Goal: Information Seeking & Learning: Learn about a topic

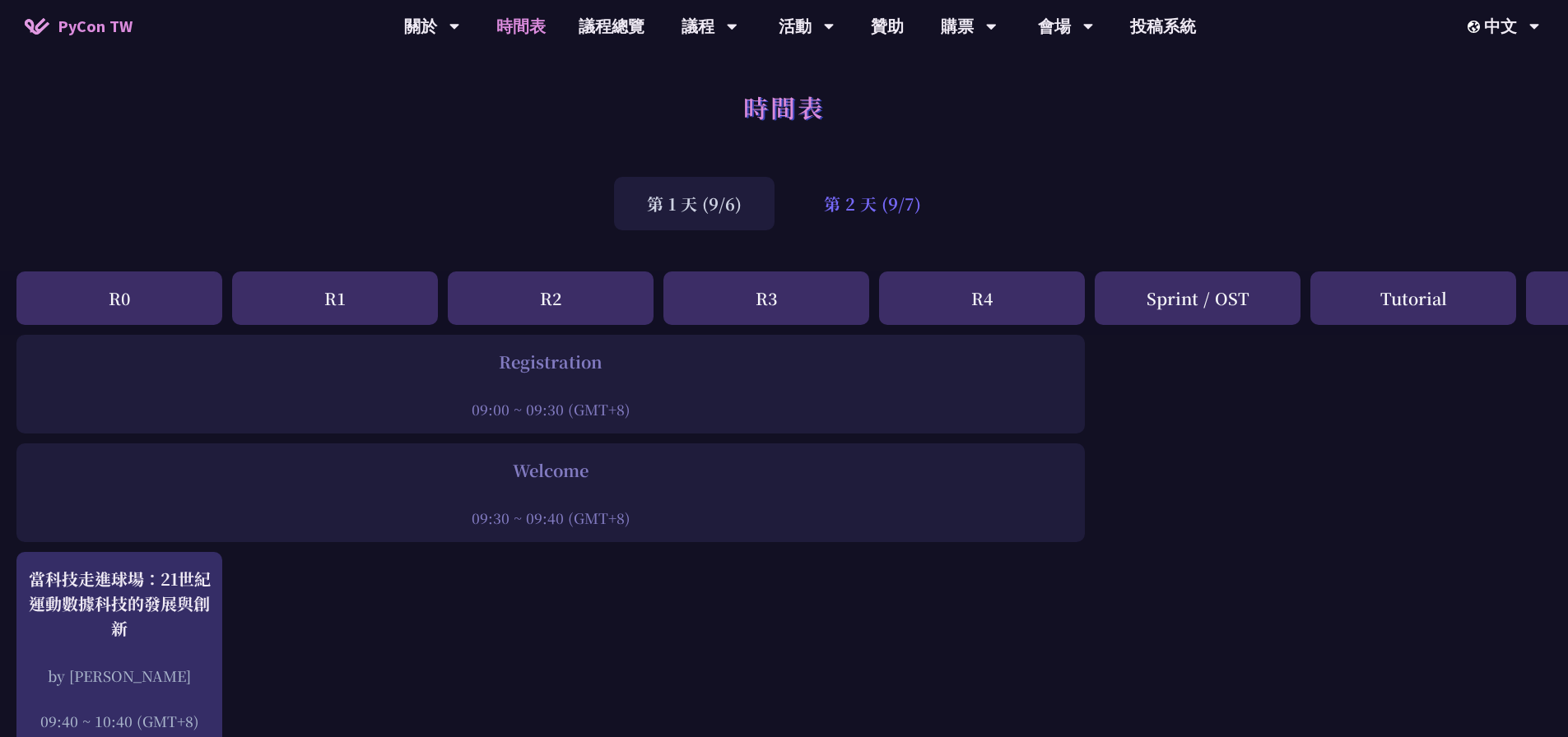
click at [890, 188] on div "第 2 天 (9/7)" at bounding box center [872, 203] width 163 height 53
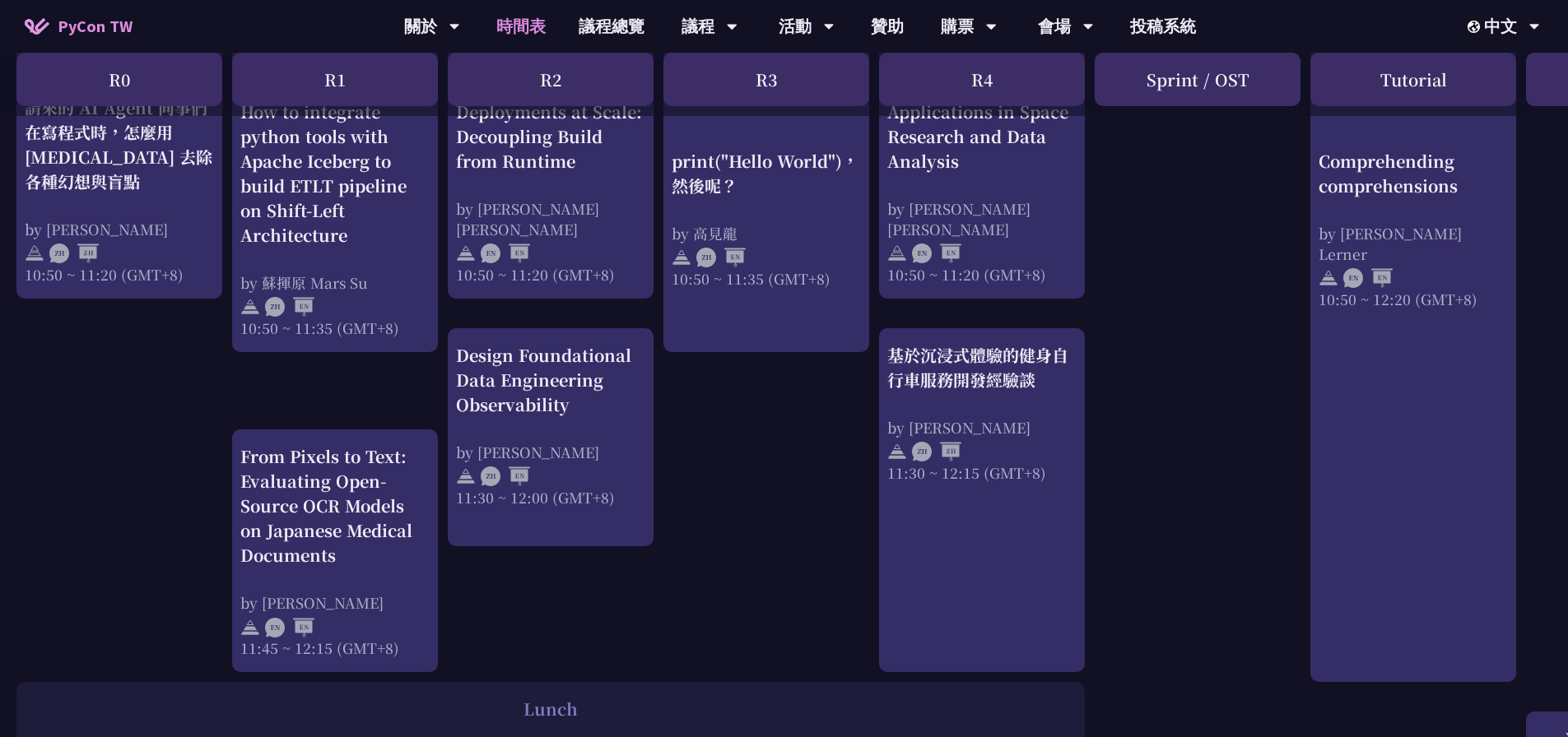
scroll to position [576, 0]
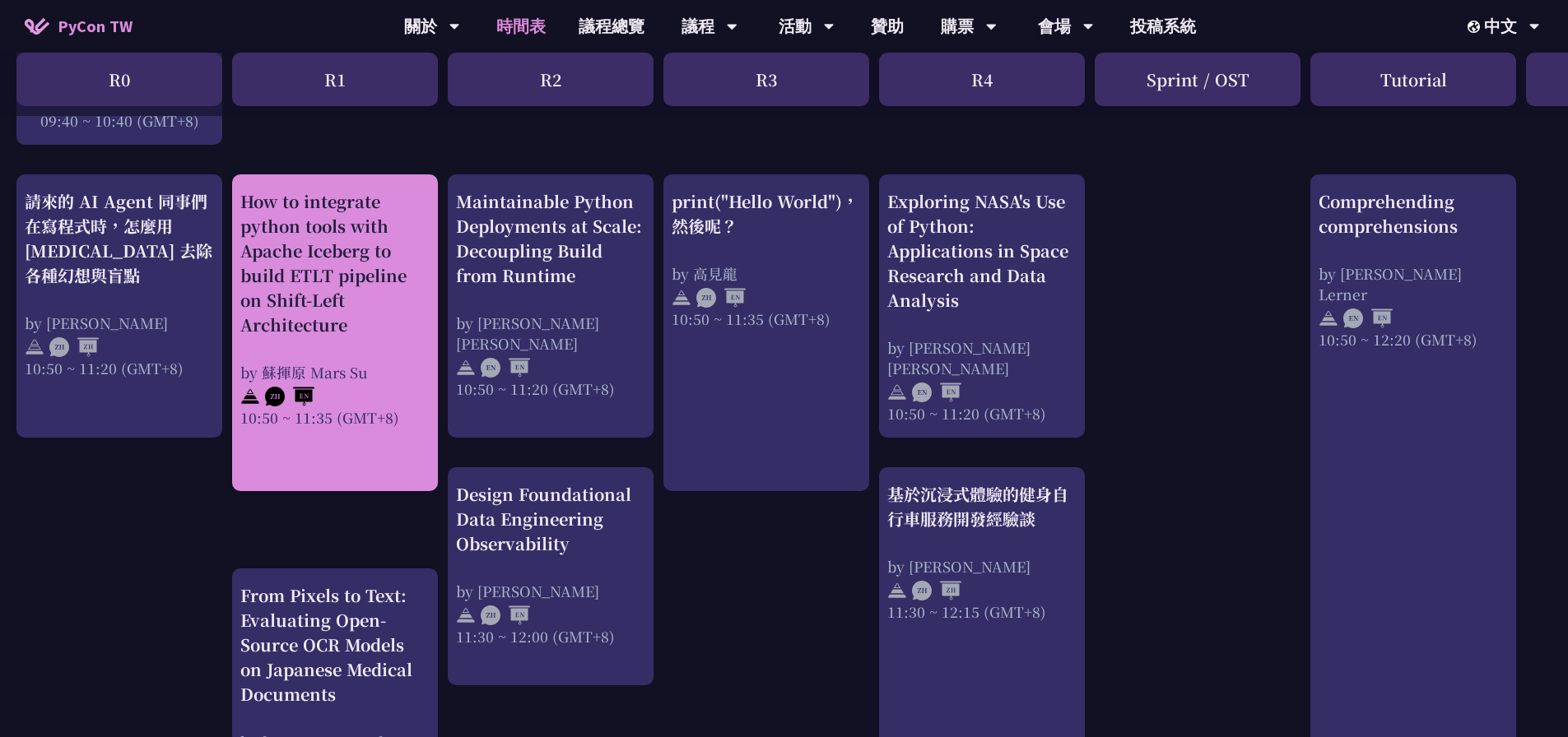
click at [336, 407] on div "10:50 ~ 11:35 (GMT+8)" at bounding box center [335, 417] width 189 height 20
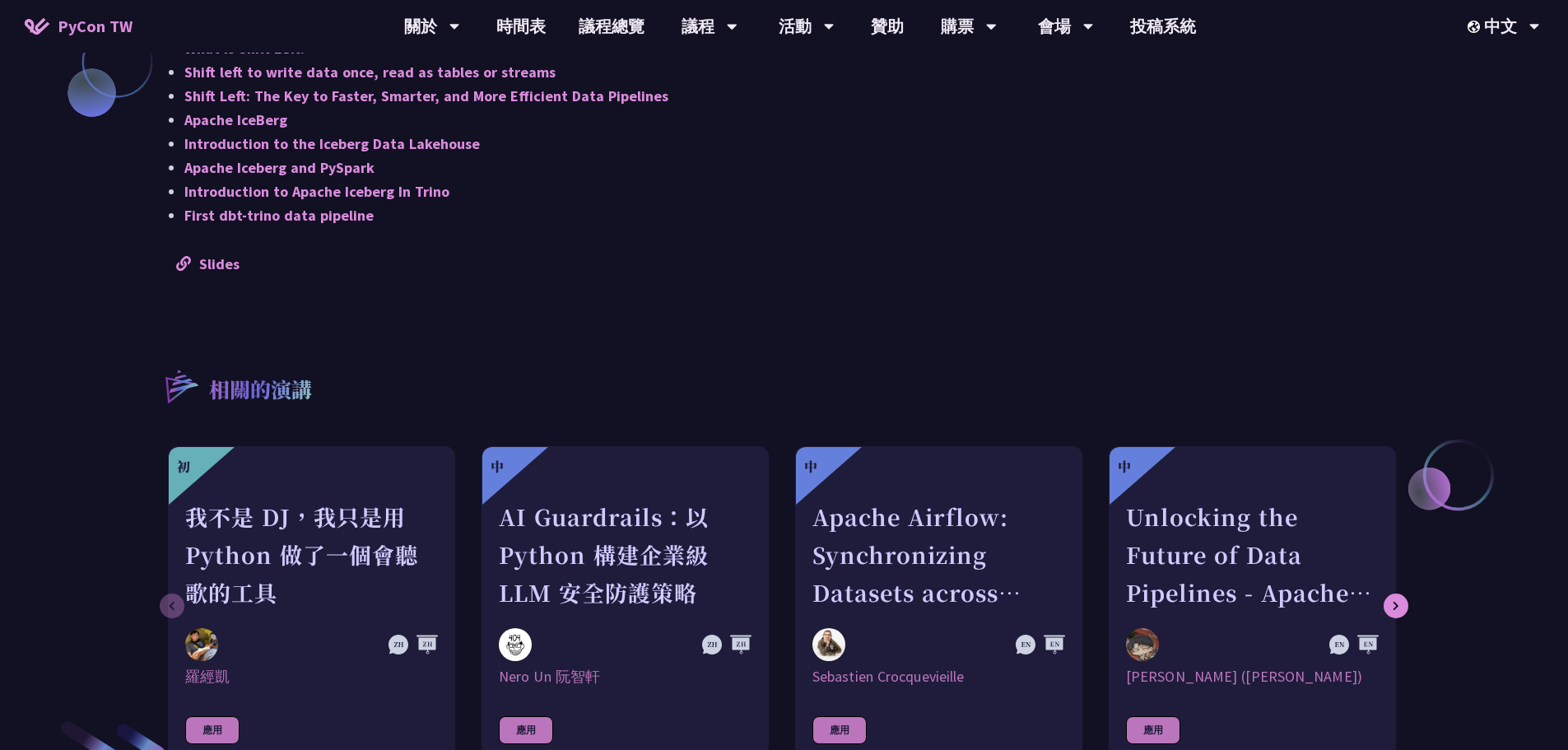
scroll to position [1481, 0]
click at [214, 268] on link "Slides" at bounding box center [207, 264] width 63 height 19
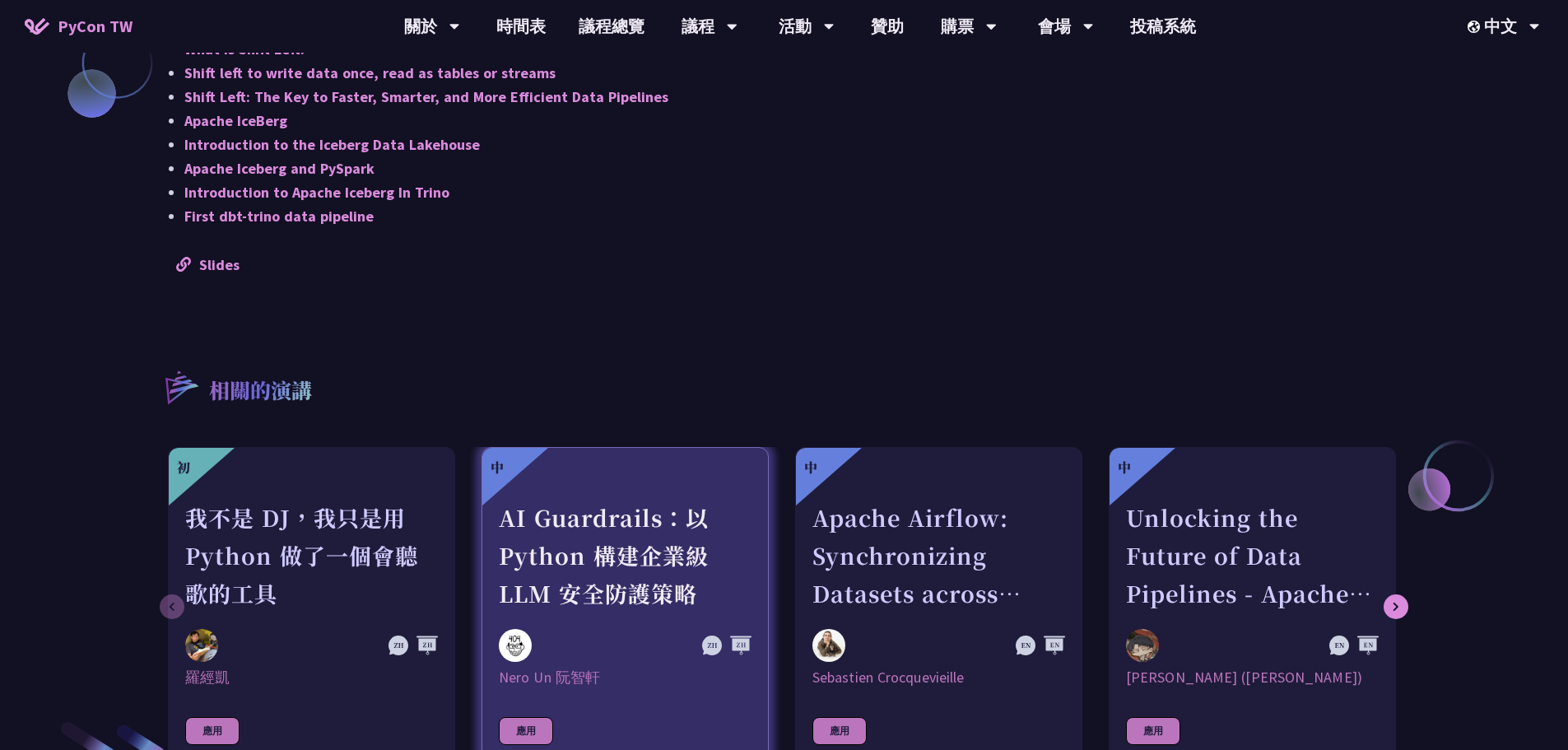
click at [647, 517] on div "AI Guardrails：以 Python 構建企業級 LLM 安全防護策略" at bounding box center [625, 556] width 253 height 114
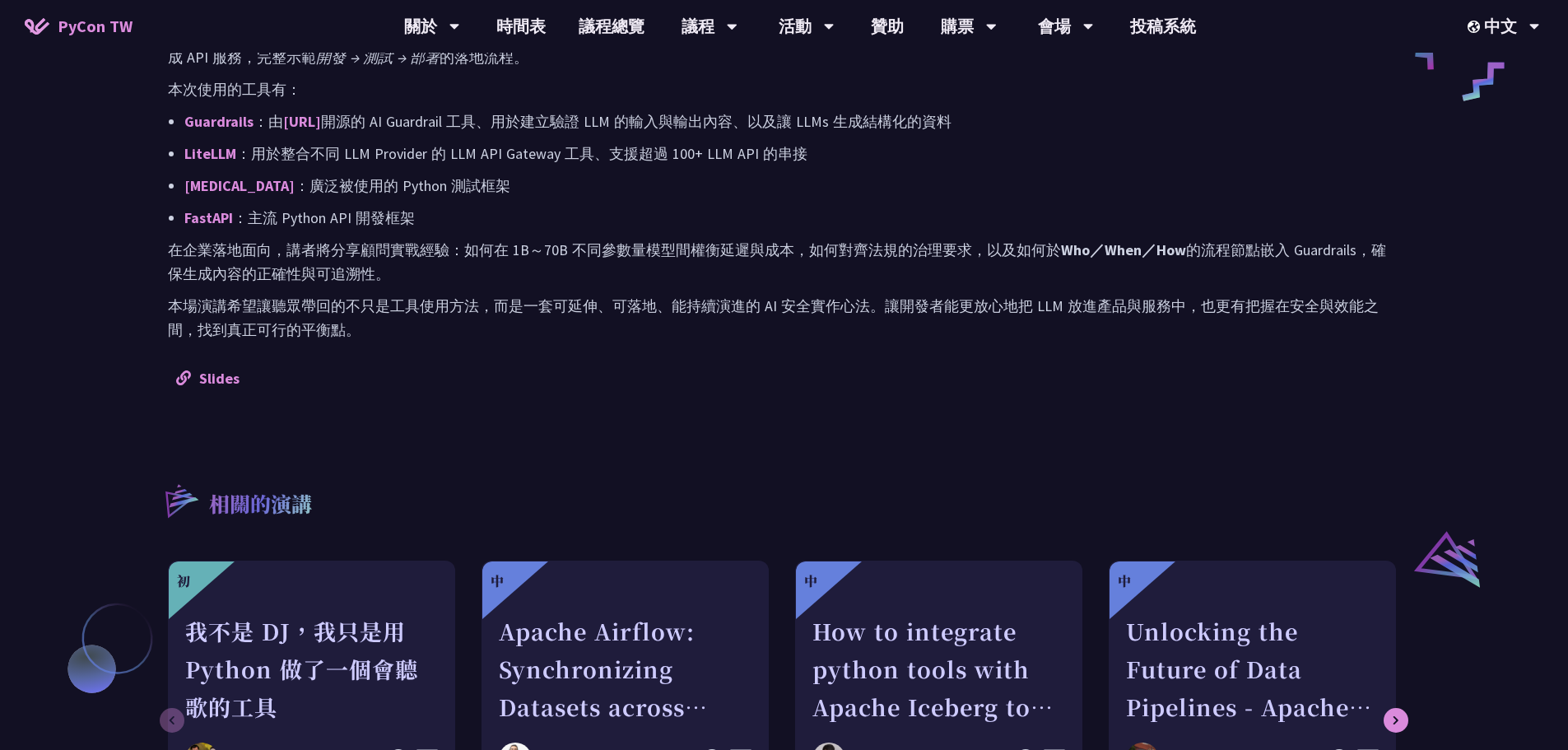
scroll to position [905, 0]
click at [237, 369] on link "Slides" at bounding box center [207, 378] width 63 height 19
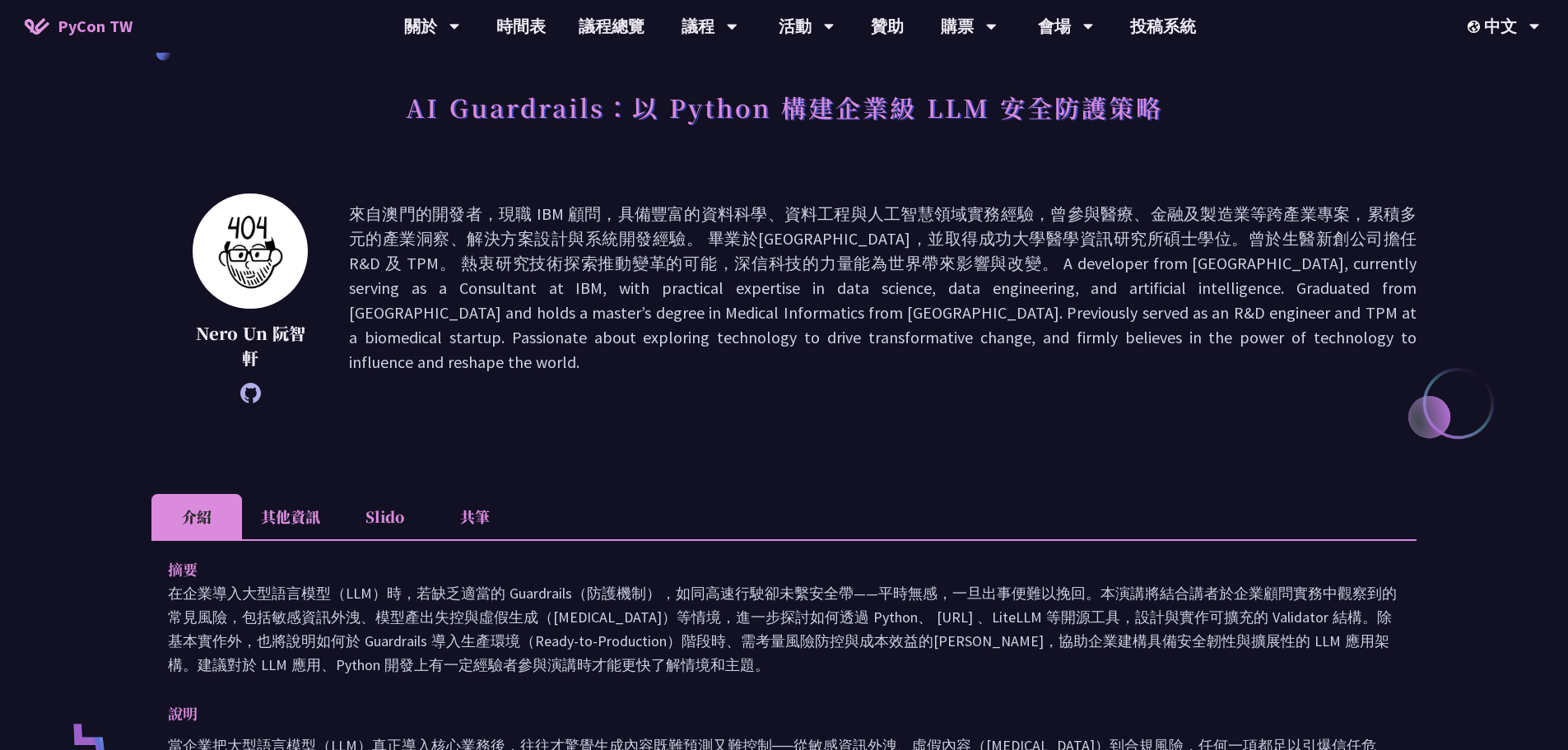
scroll to position [0, 0]
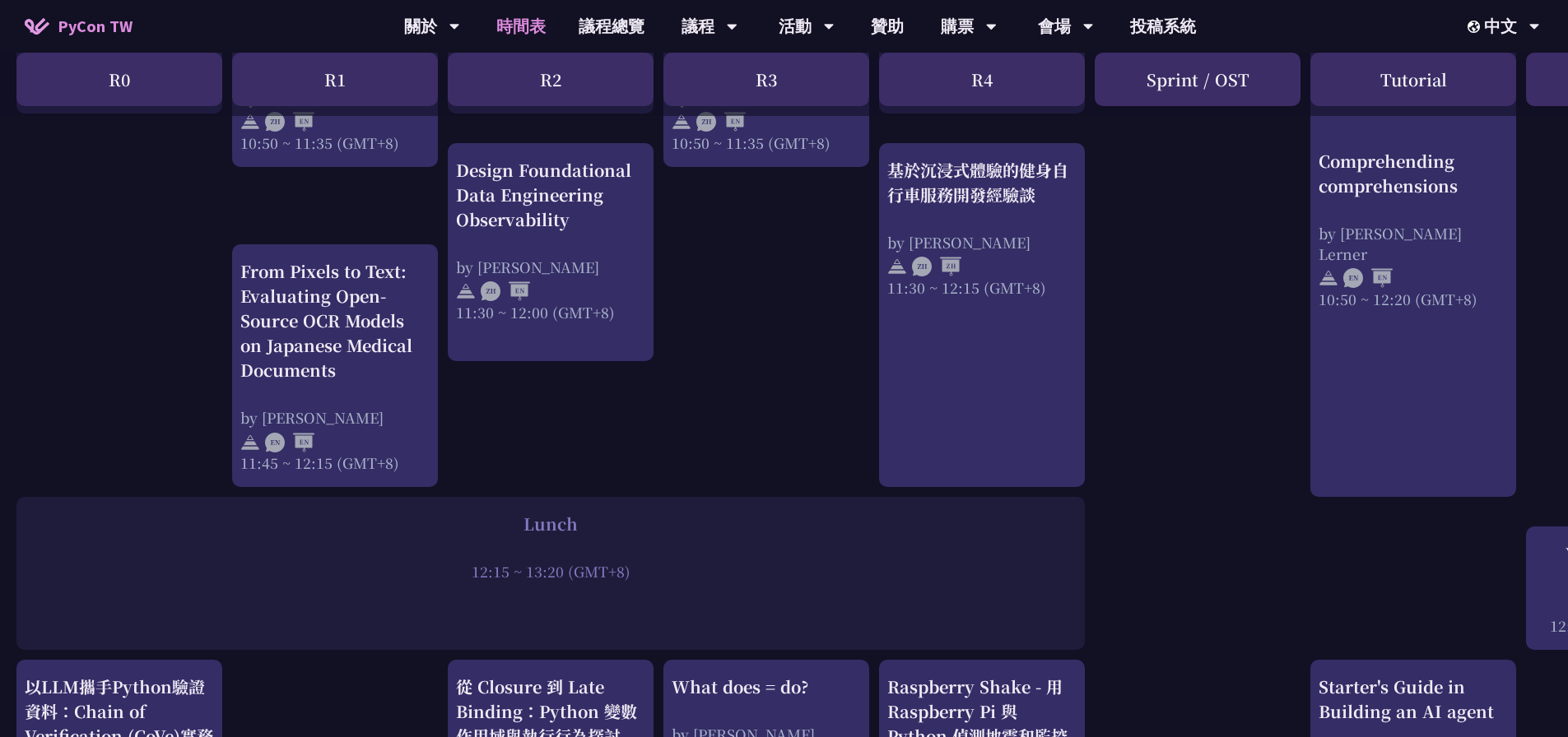
scroll to position [905, 0]
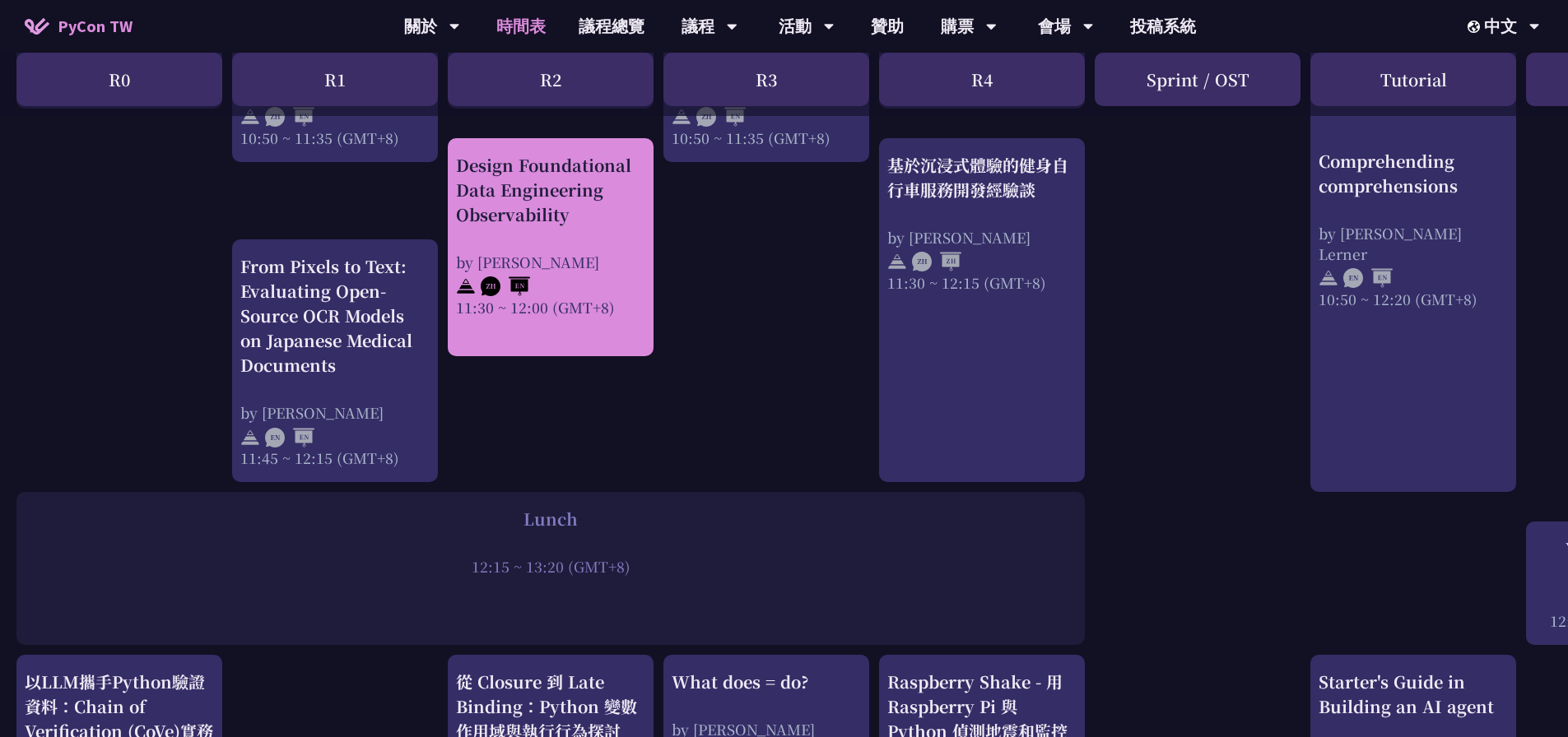
click at [572, 238] on div "Design Foundational Data Engineering Observability by [PERSON_NAME] 11:30 ~ 12:…" at bounding box center [550, 235] width 189 height 164
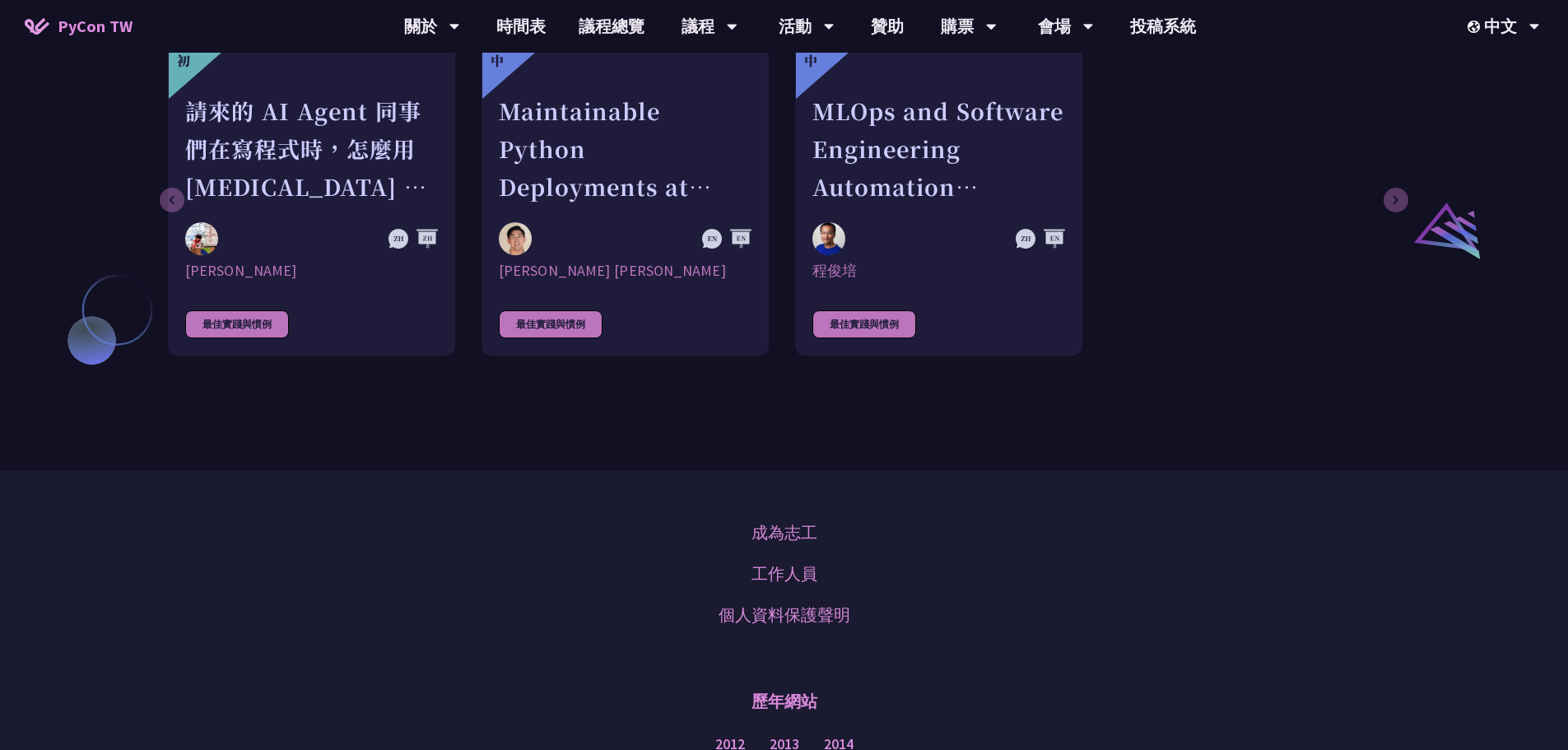
scroll to position [823, 0]
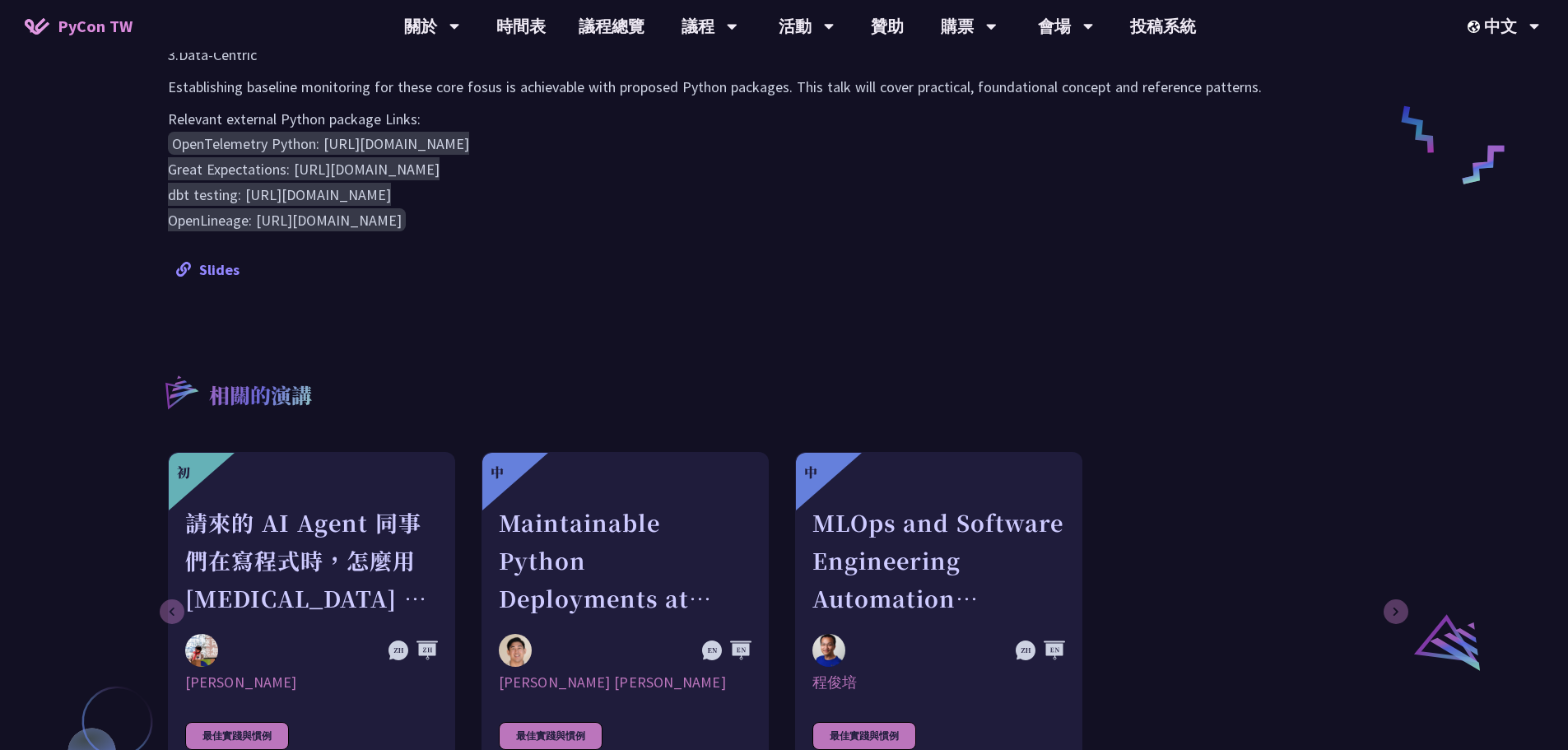
click at [217, 273] on link "Slides" at bounding box center [207, 269] width 63 height 19
click at [523, 302] on div "Design Foundational Data Engineering Observability [PERSON_NAME] Focused on cre…" at bounding box center [784, 29] width 1265 height 1541
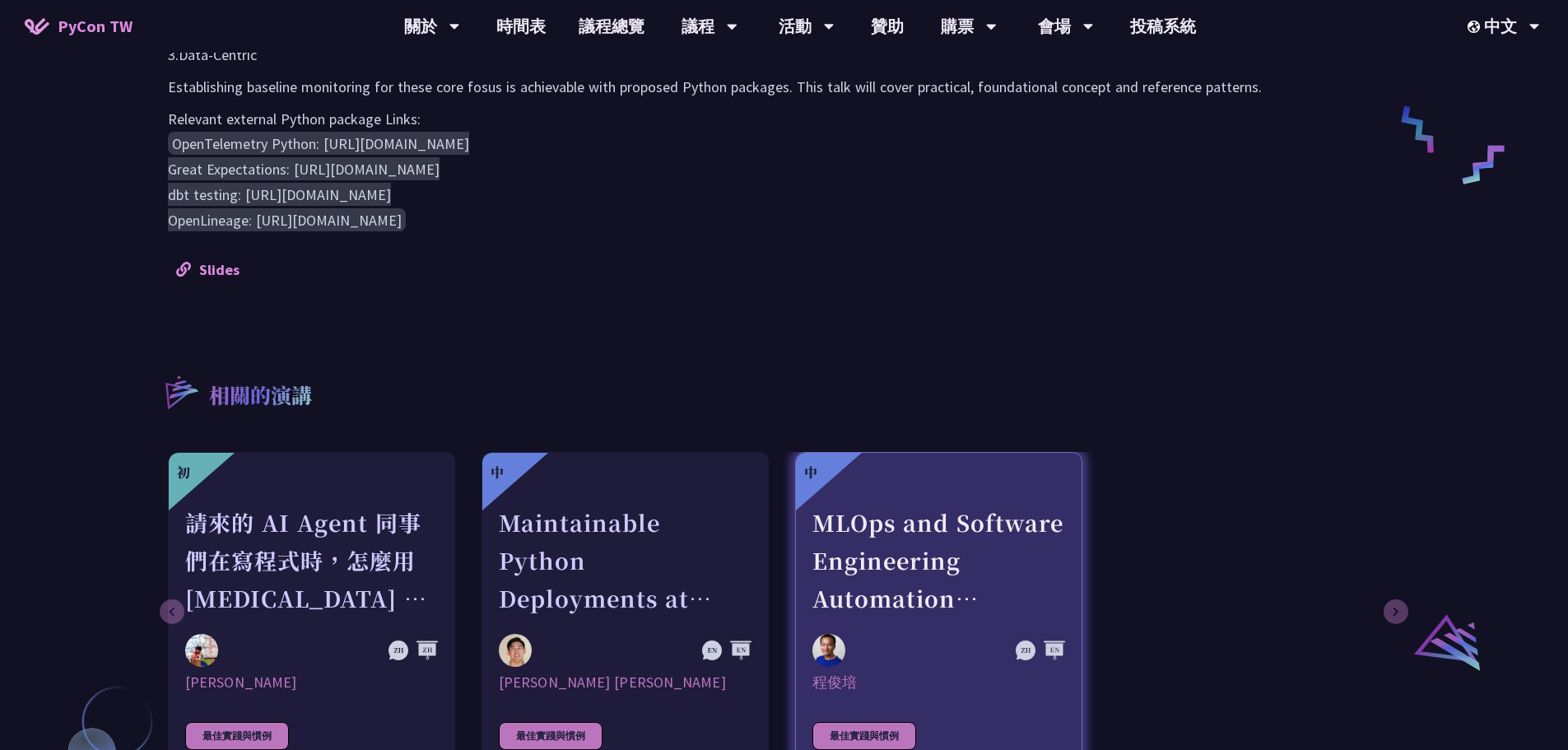
click at [952, 580] on div "MLOps and Software Engineering Automation Challenges in Production" at bounding box center [938, 561] width 253 height 114
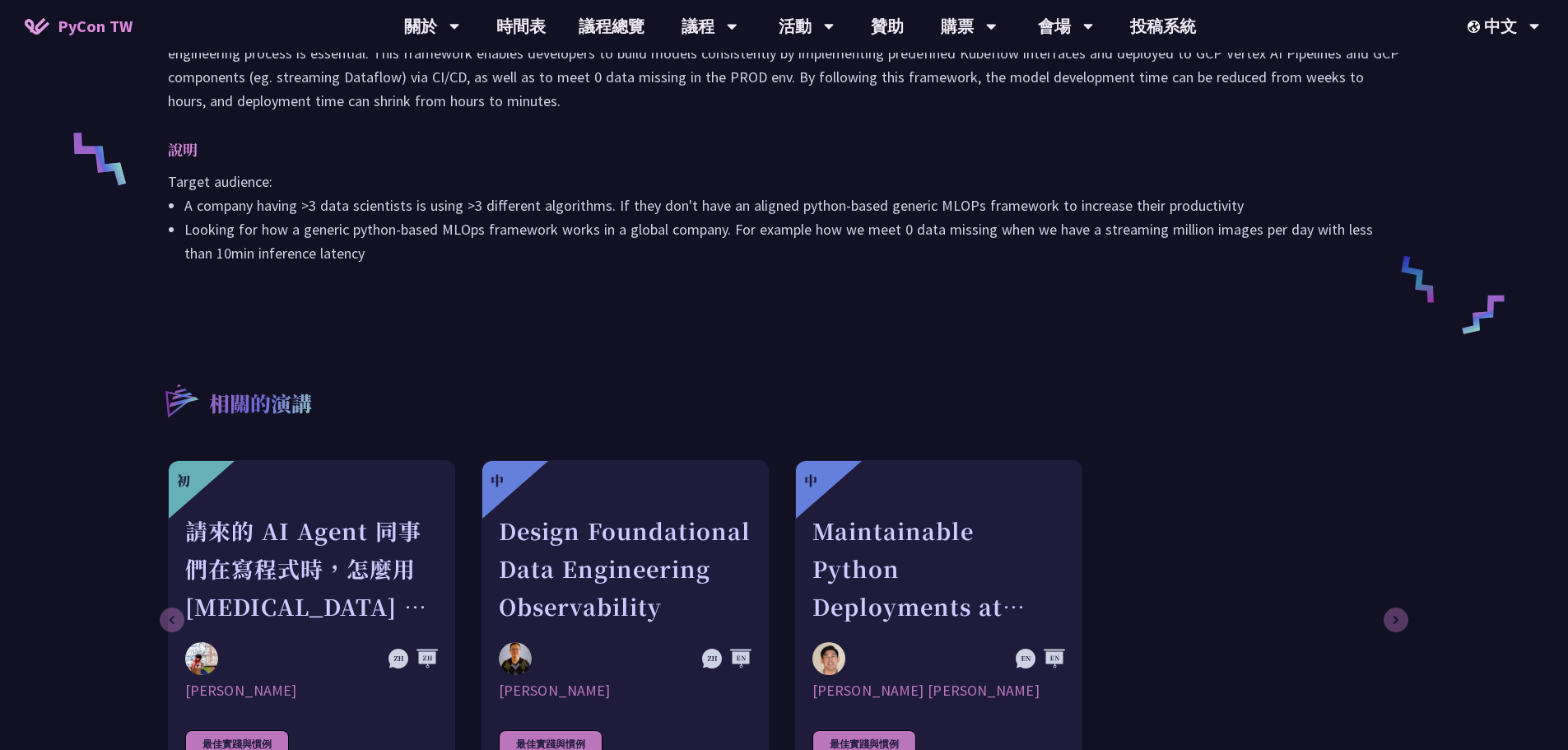
scroll to position [905, 0]
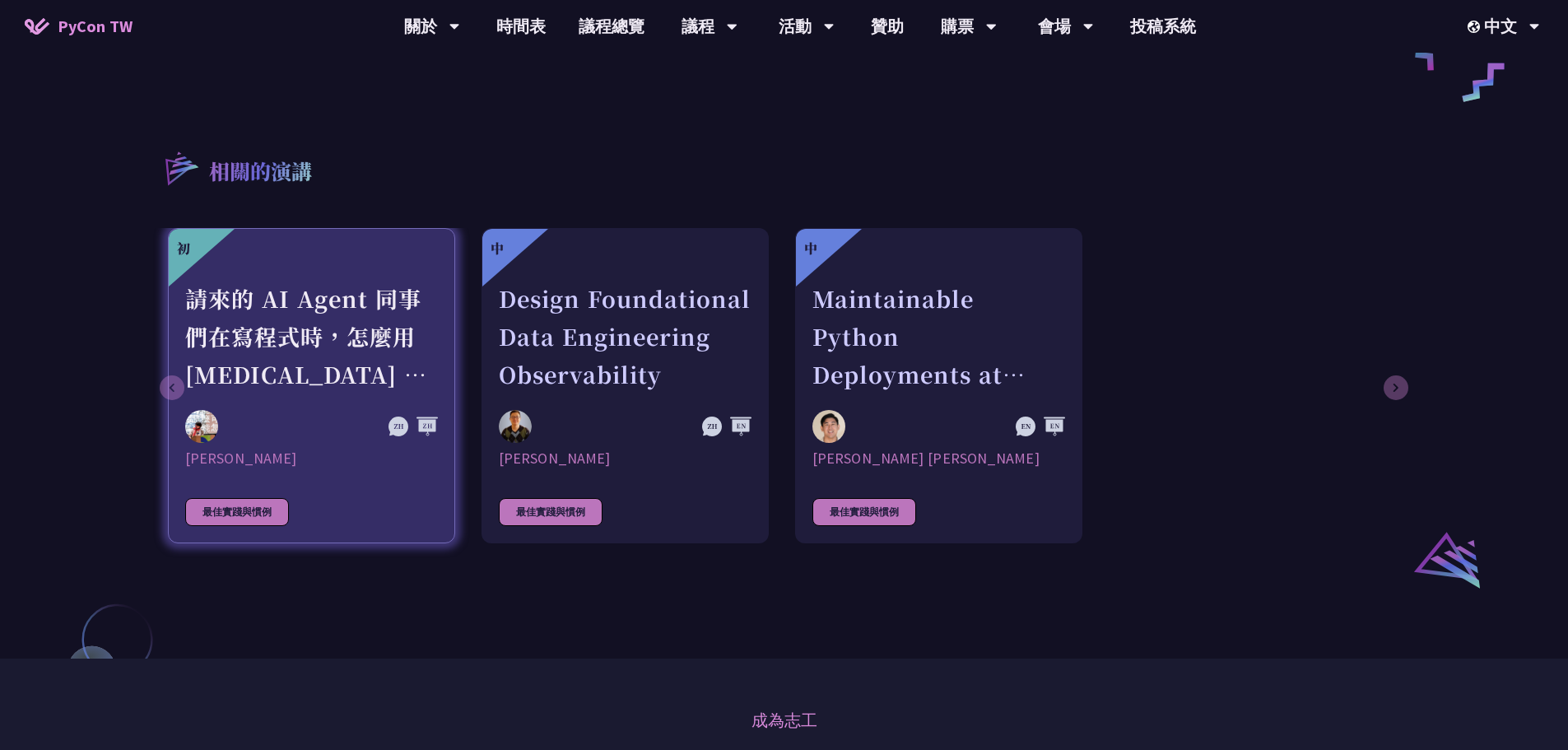
click at [359, 448] on div "[PERSON_NAME]" at bounding box center [311, 458] width 253 height 20
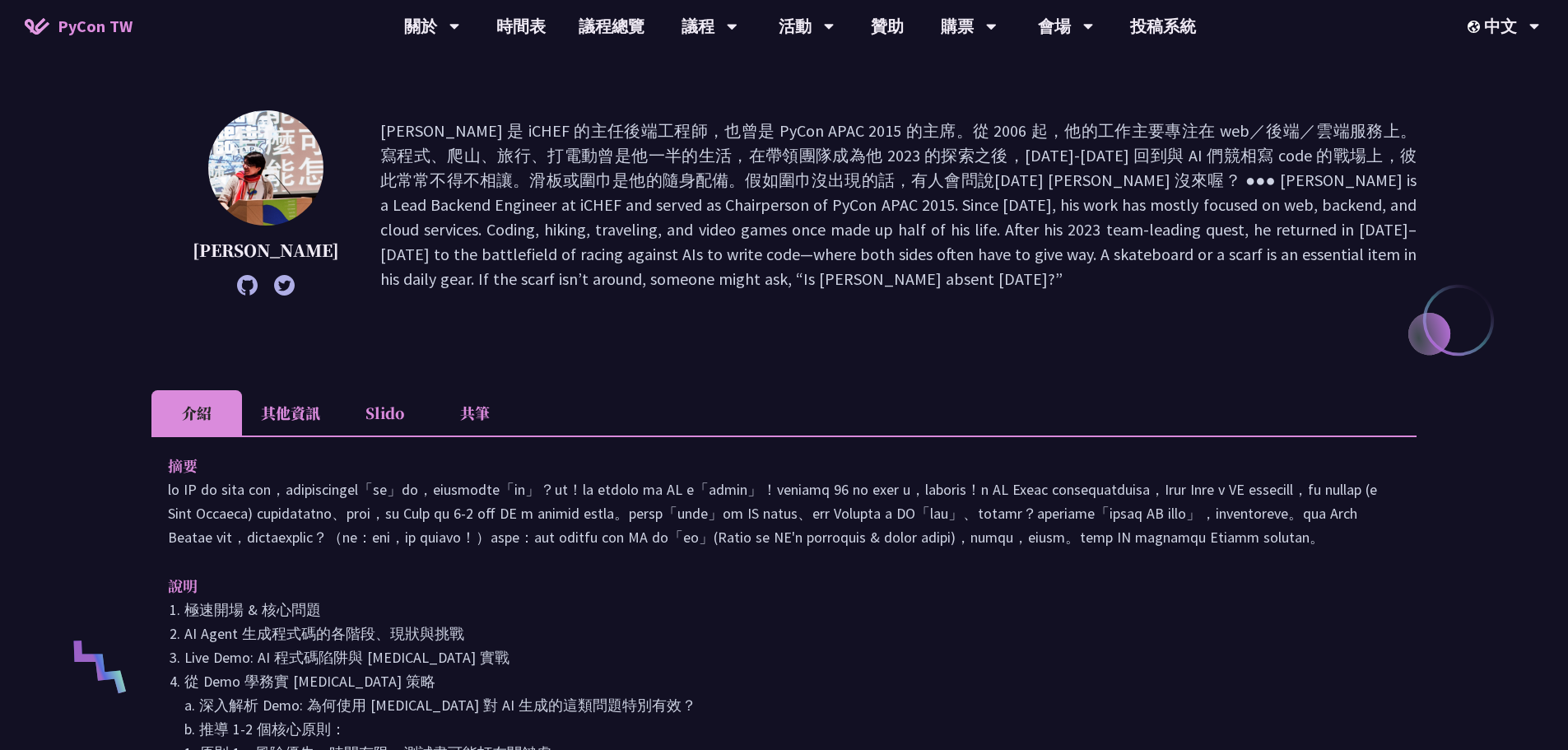
scroll to position [164, 0]
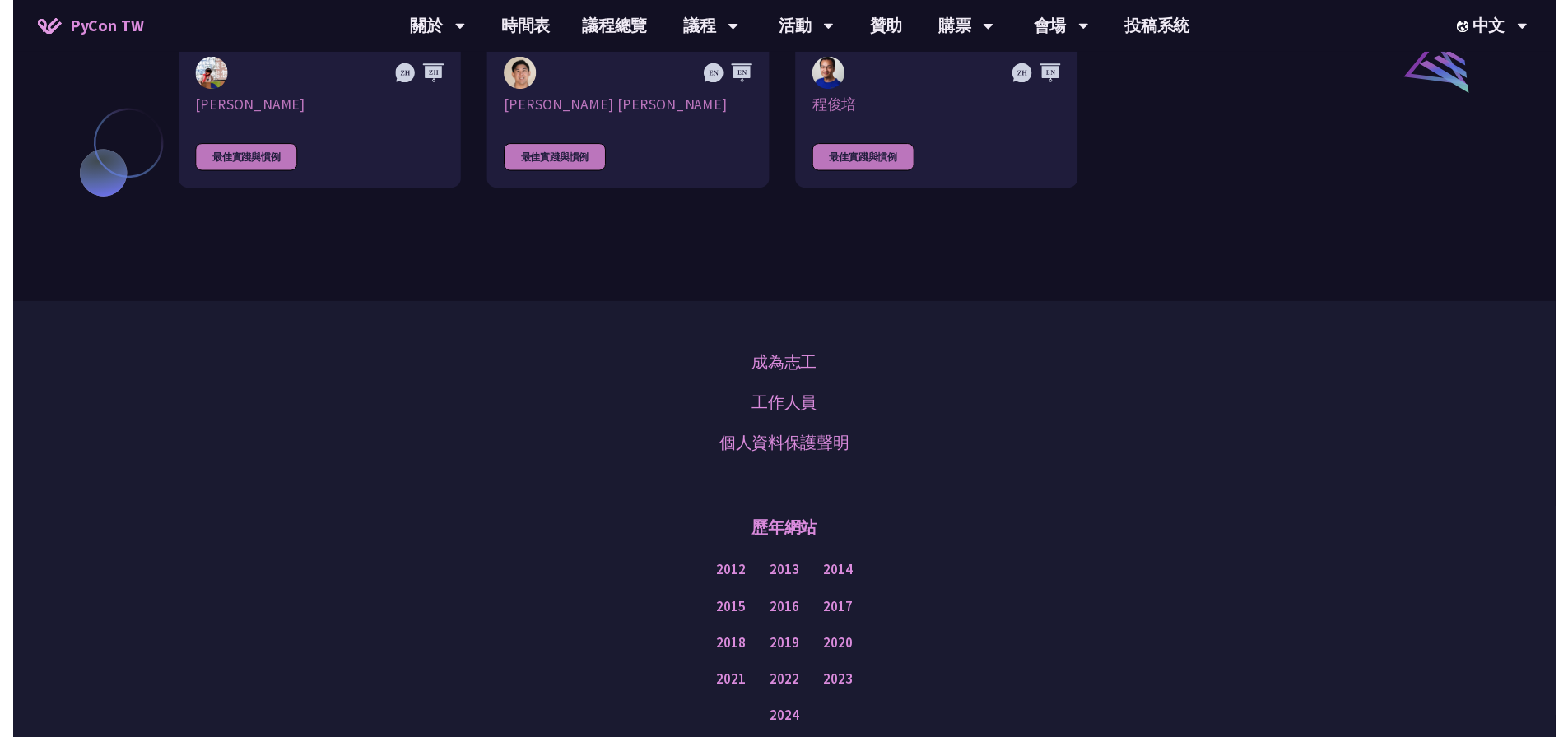
scroll to position [905, 0]
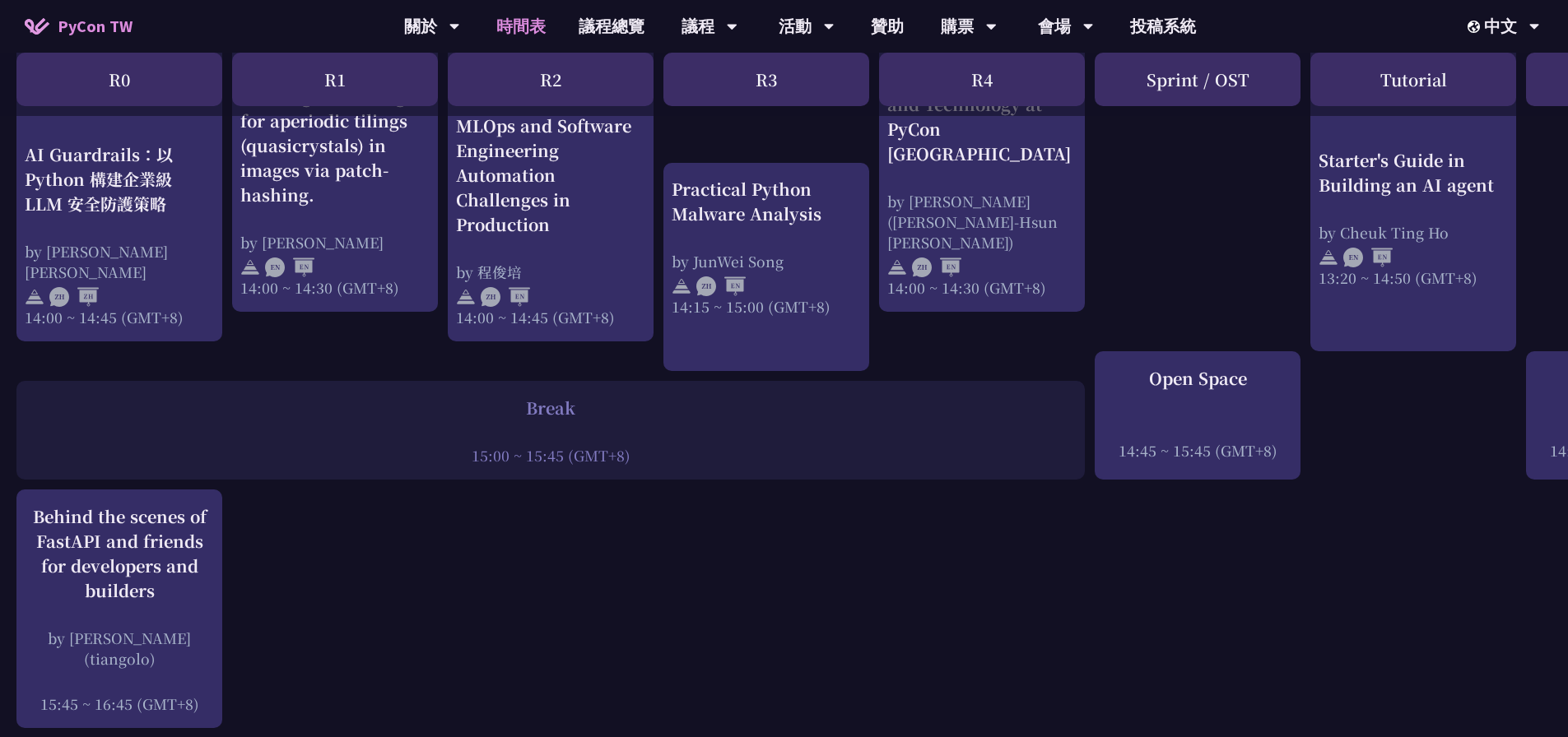
scroll to position [1974, 0]
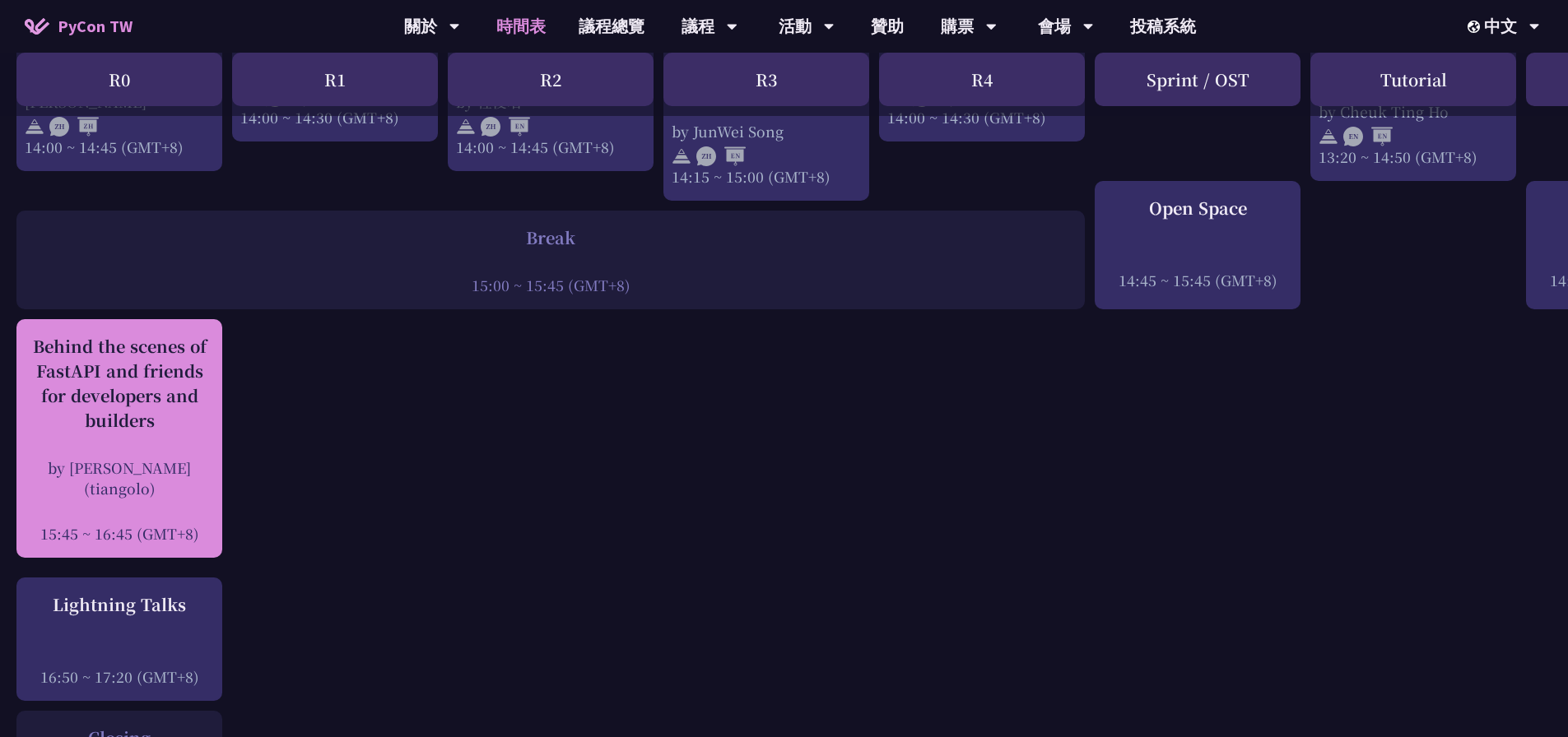
click at [148, 366] on div "Behind the scenes of FastAPI and friends for developers and builders" at bounding box center [119, 383] width 189 height 98
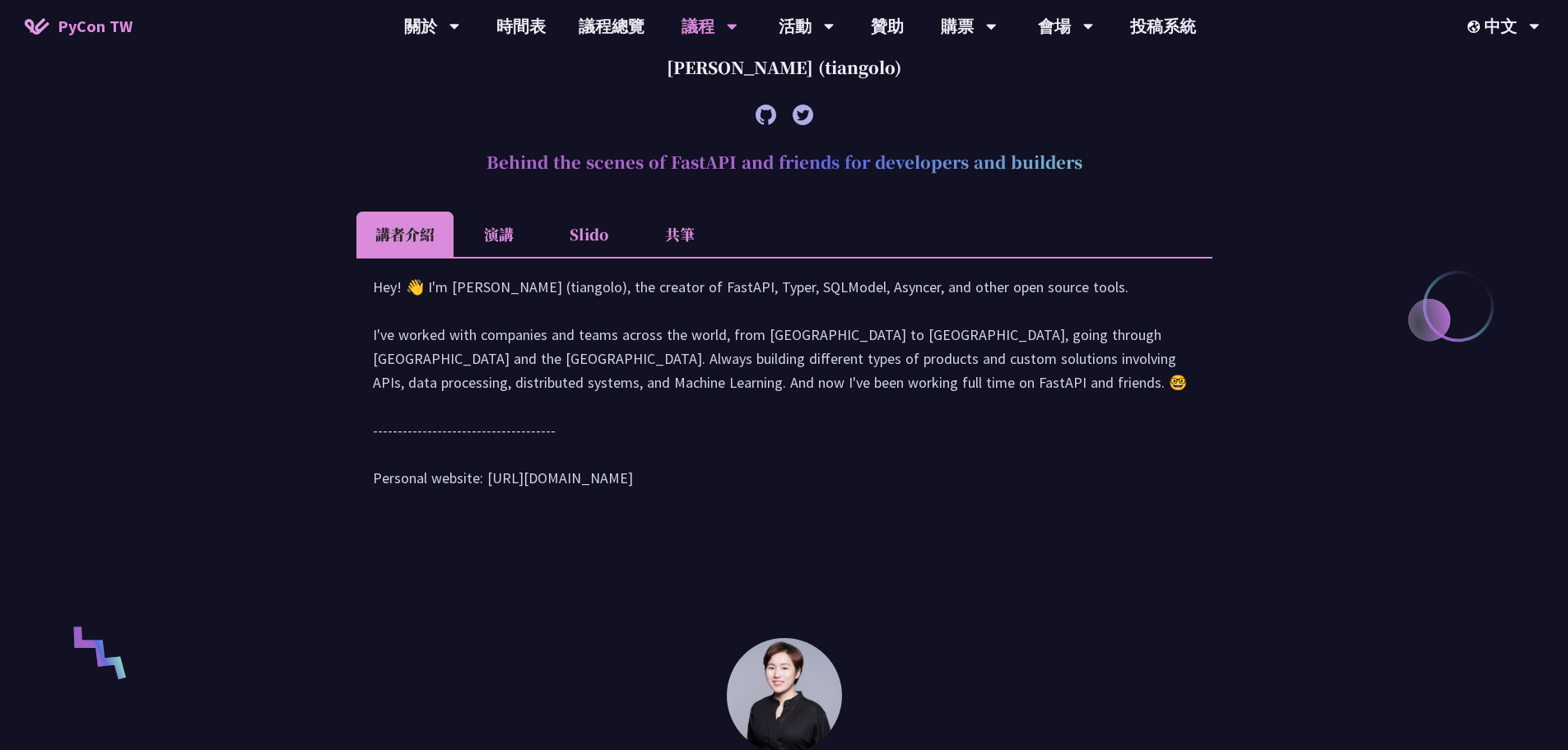
scroll to position [518, 0]
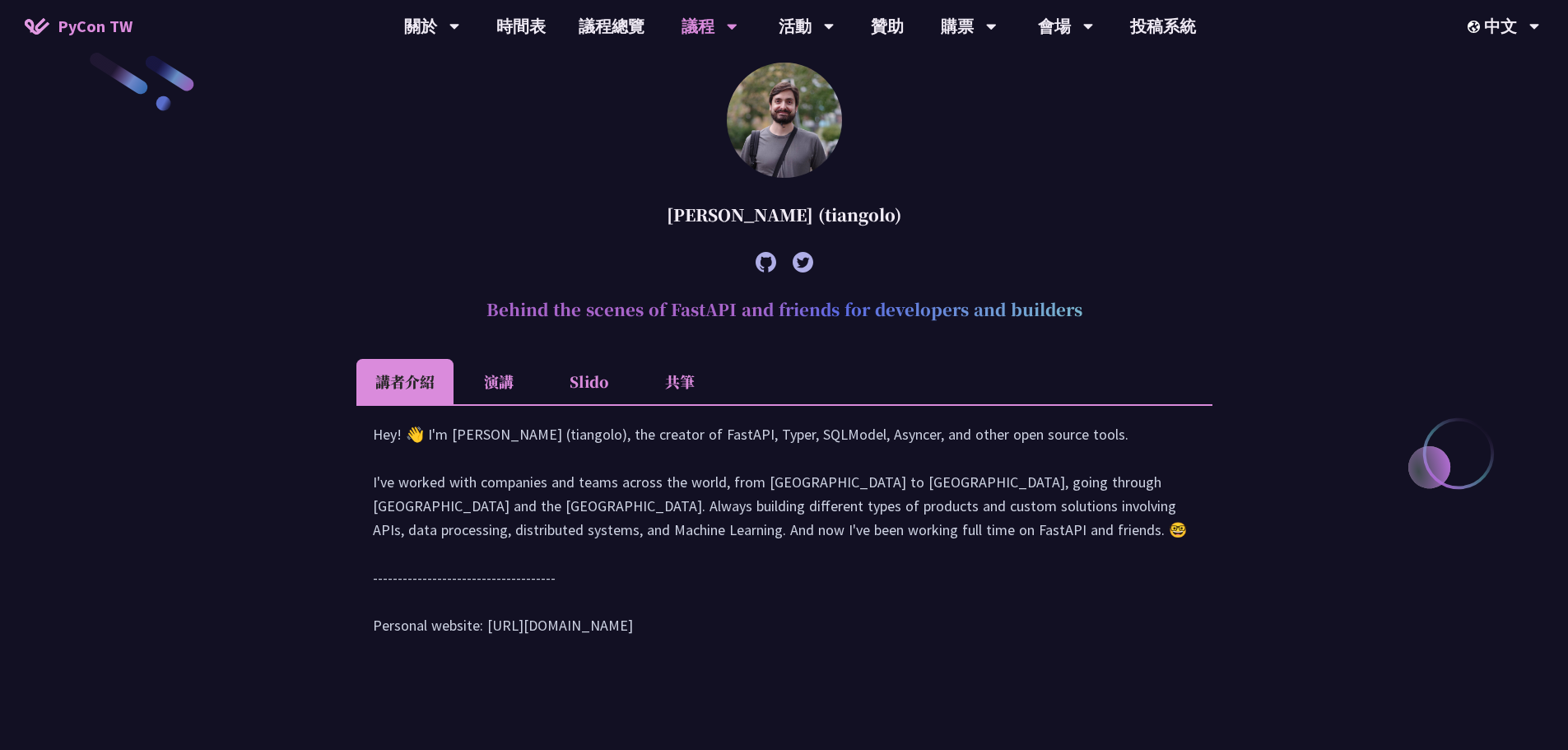
click at [673, 377] on li "共筆" at bounding box center [680, 381] width 91 height 45
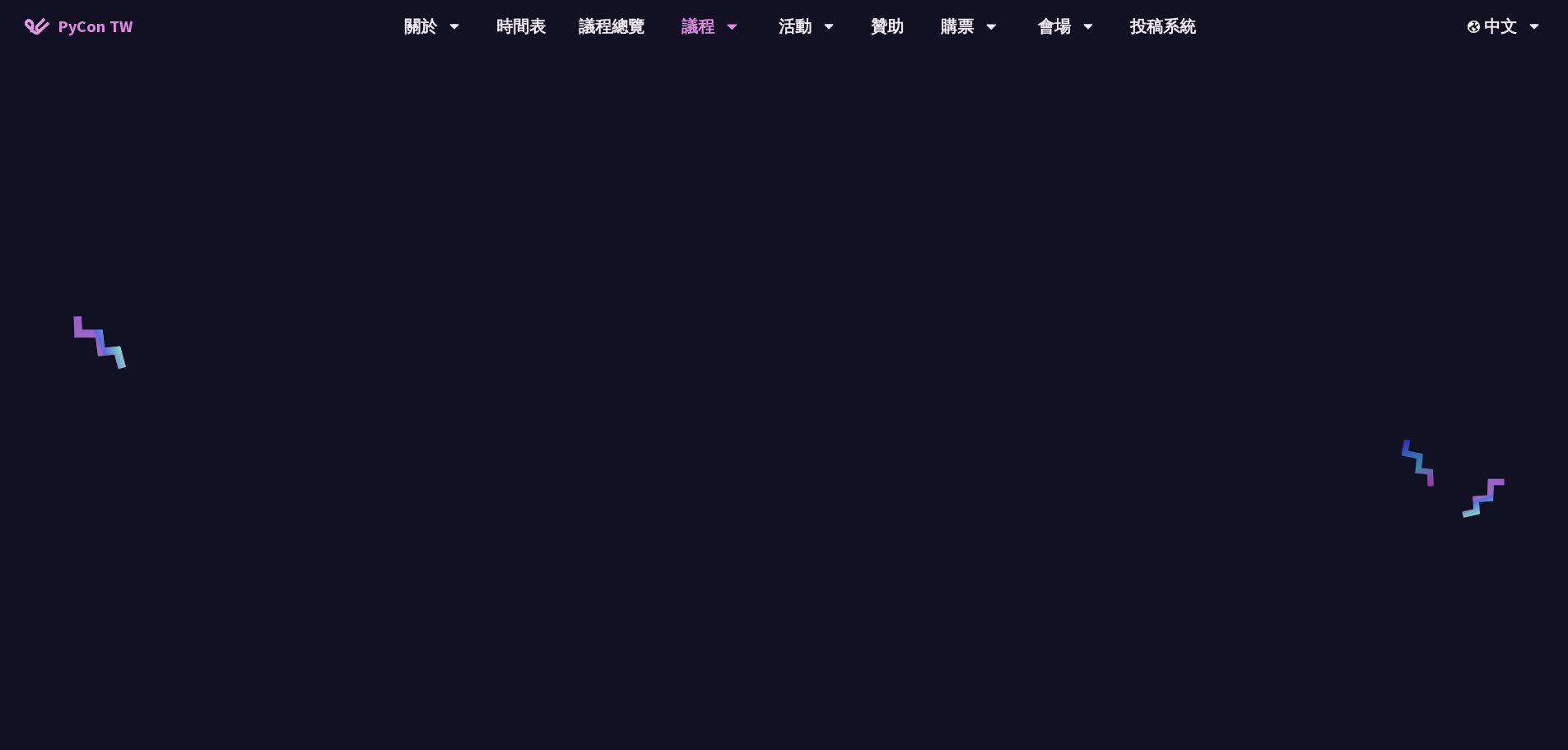
scroll to position [1013, 0]
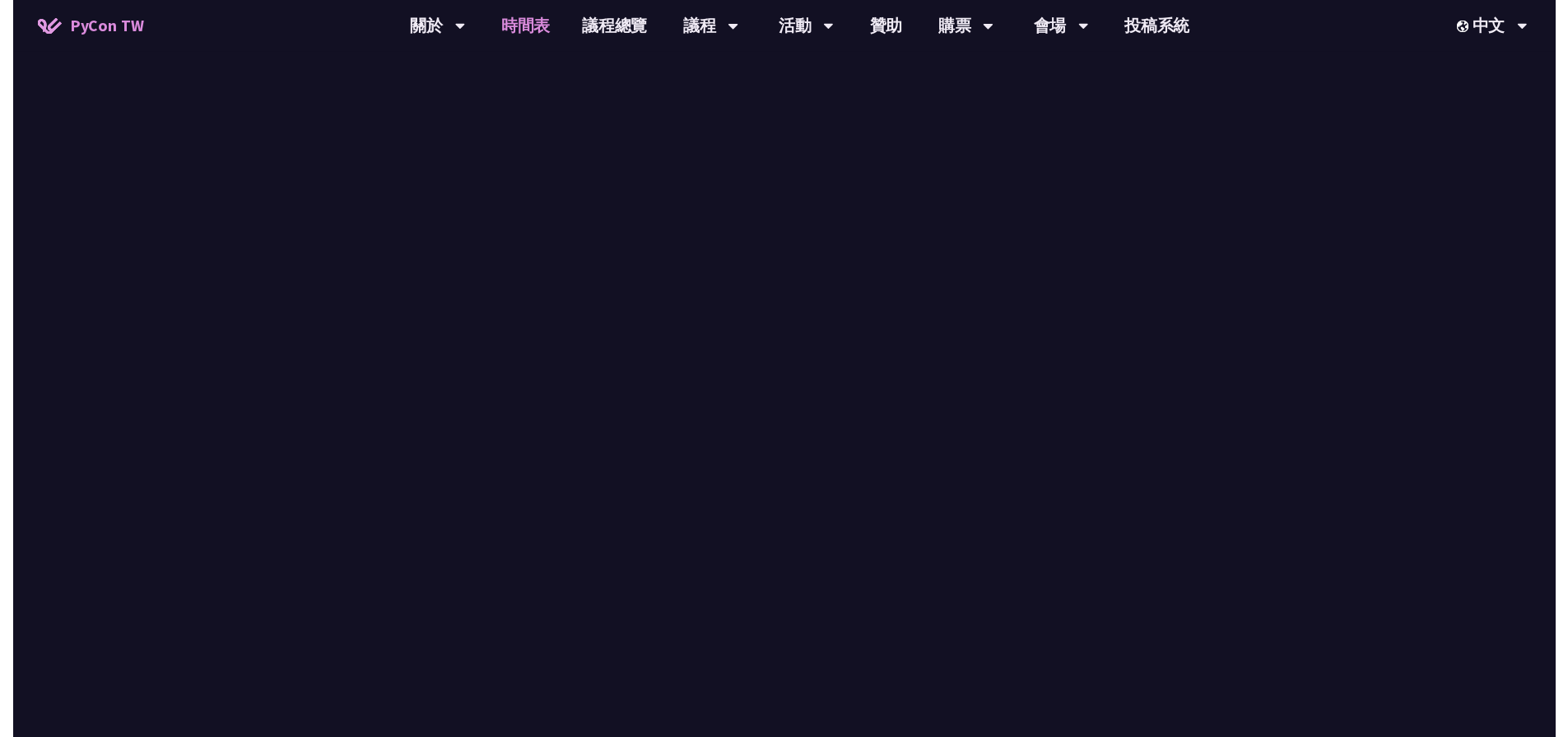
scroll to position [1974, 0]
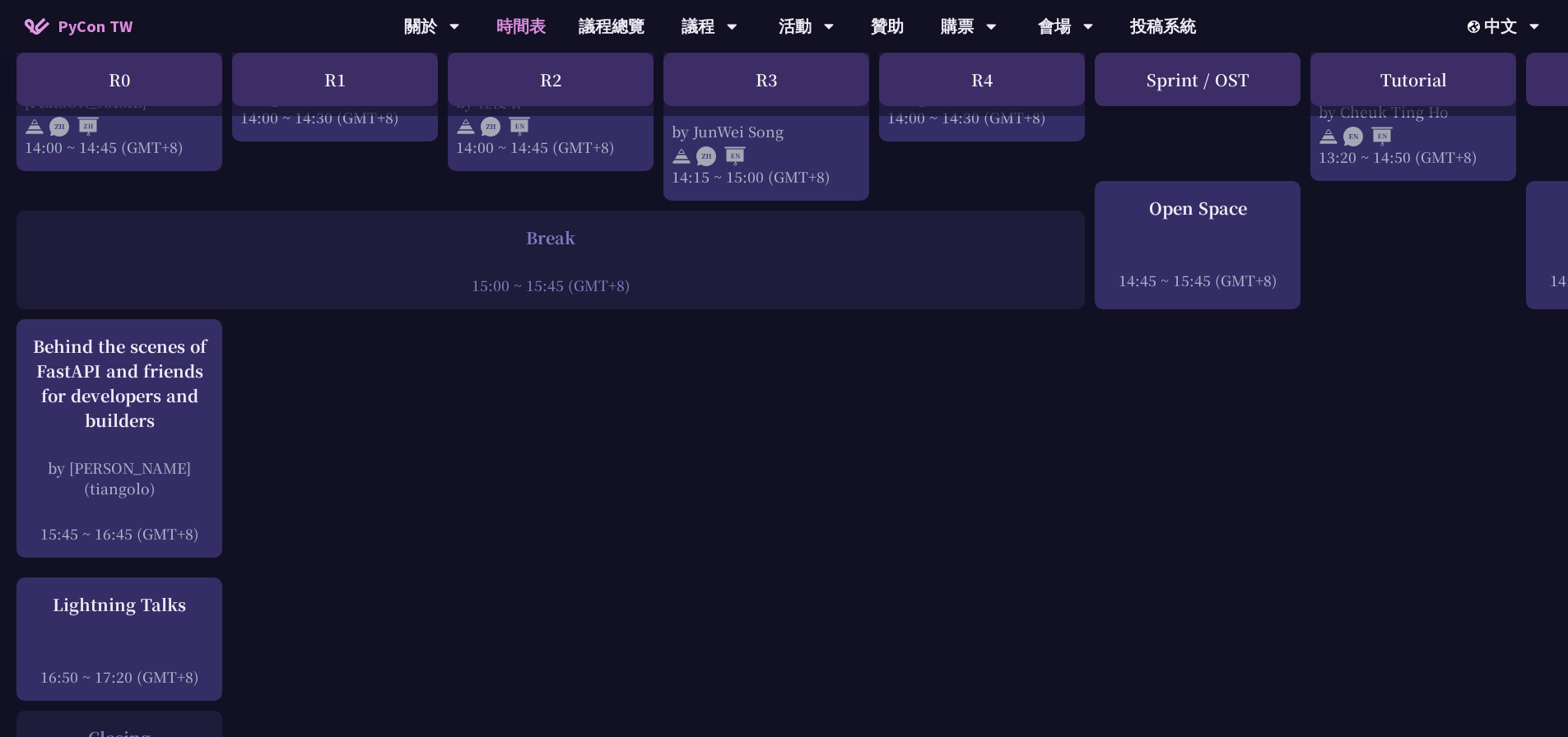
drag, startPoint x: 1116, startPoint y: 377, endPoint x: 1088, endPoint y: 369, distance: 29.1
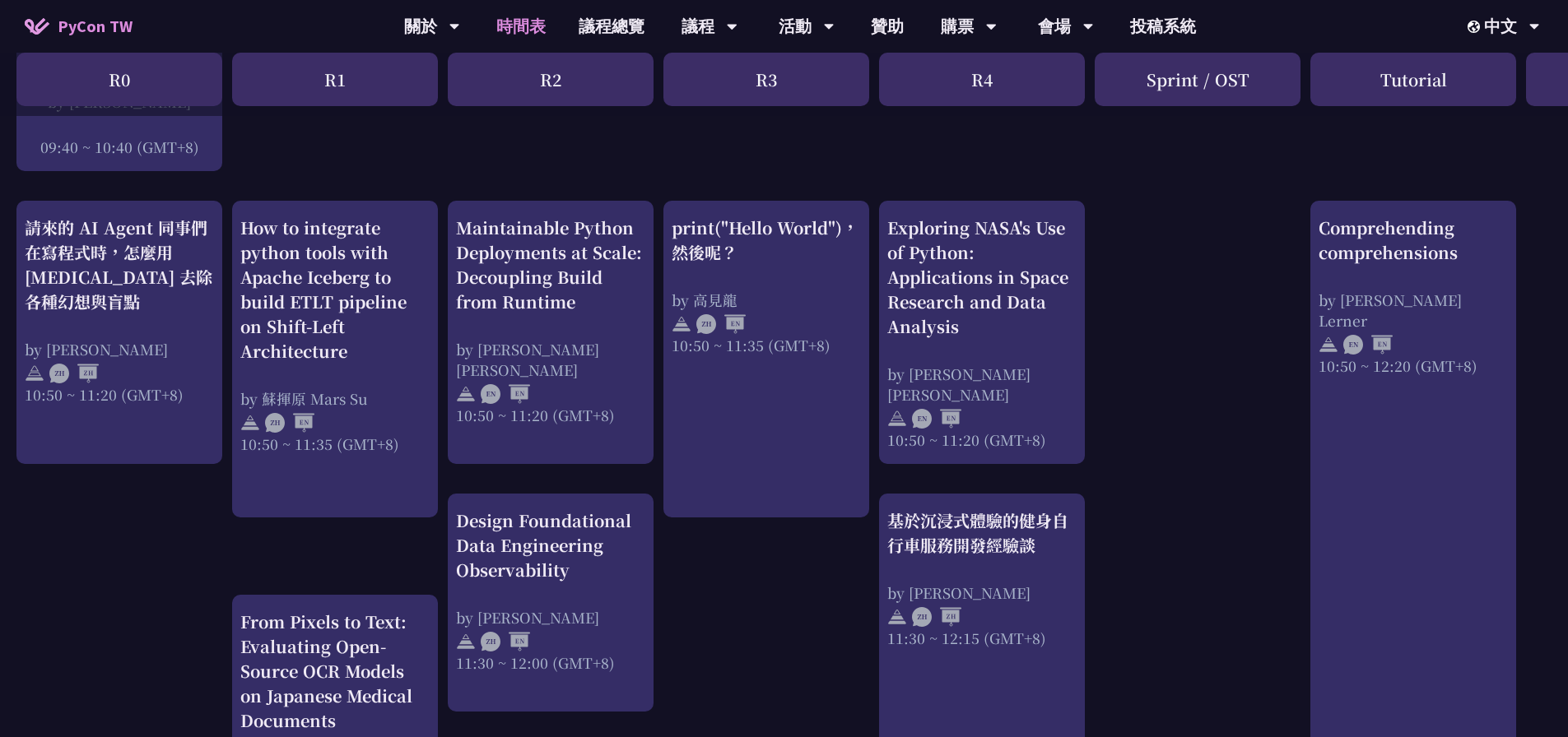
scroll to position [329, 0]
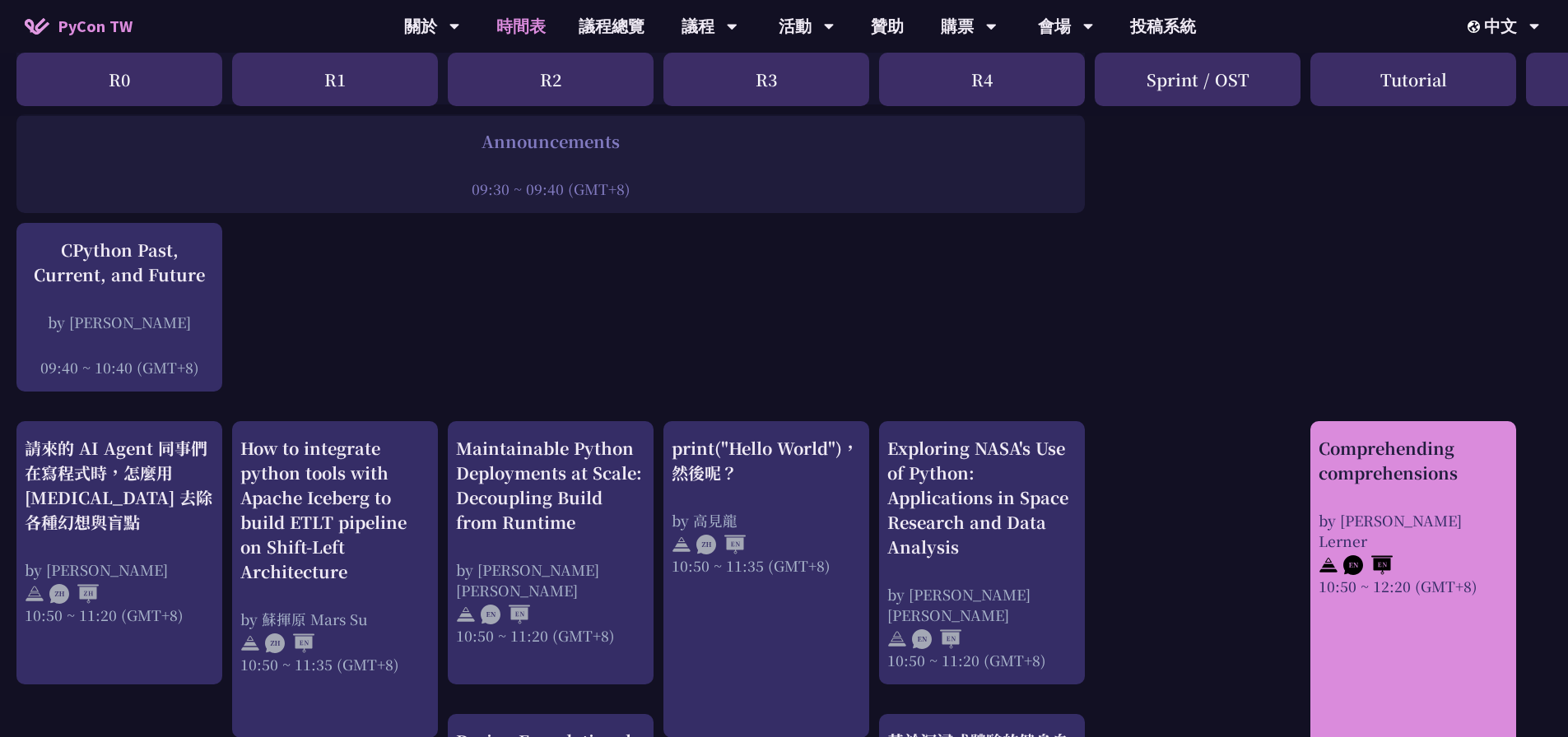
click at [1435, 437] on div "Comprehending comprehensions" at bounding box center [1413, 461] width 189 height 50
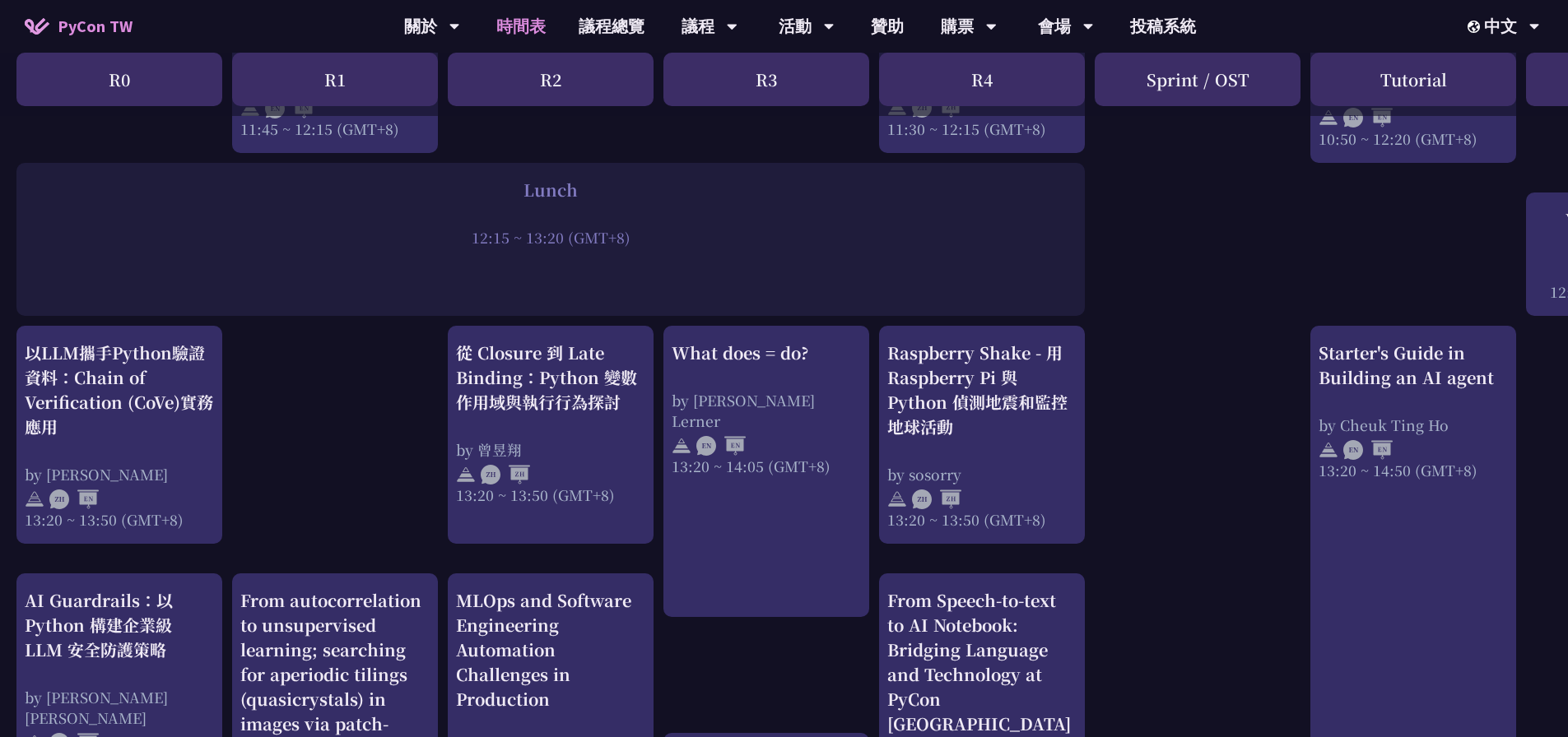
scroll to position [1316, 0]
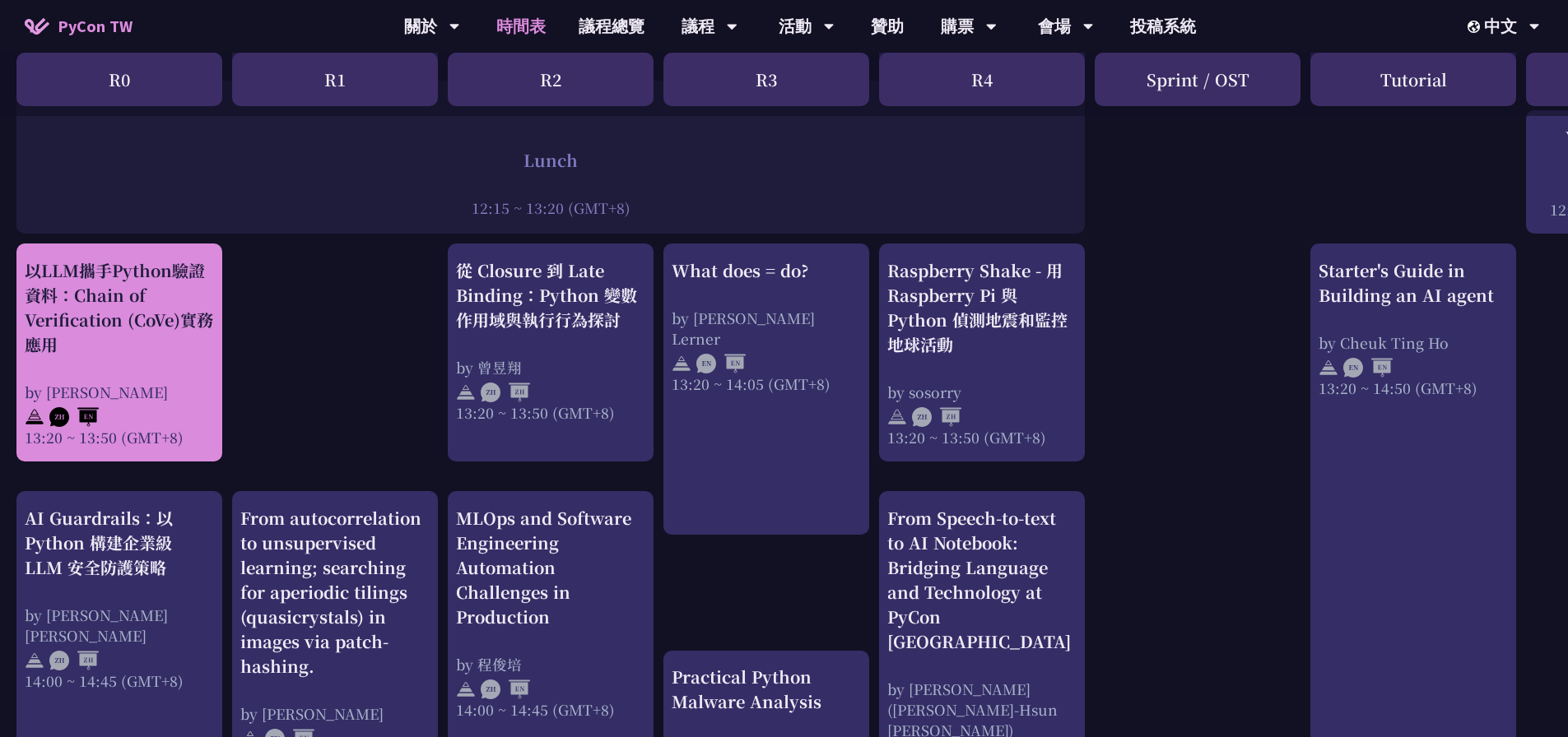
click at [176, 318] on div "以LLM攜手Python驗證資料：Chain of Verification (CoVe)實務應用" at bounding box center [119, 307] width 189 height 98
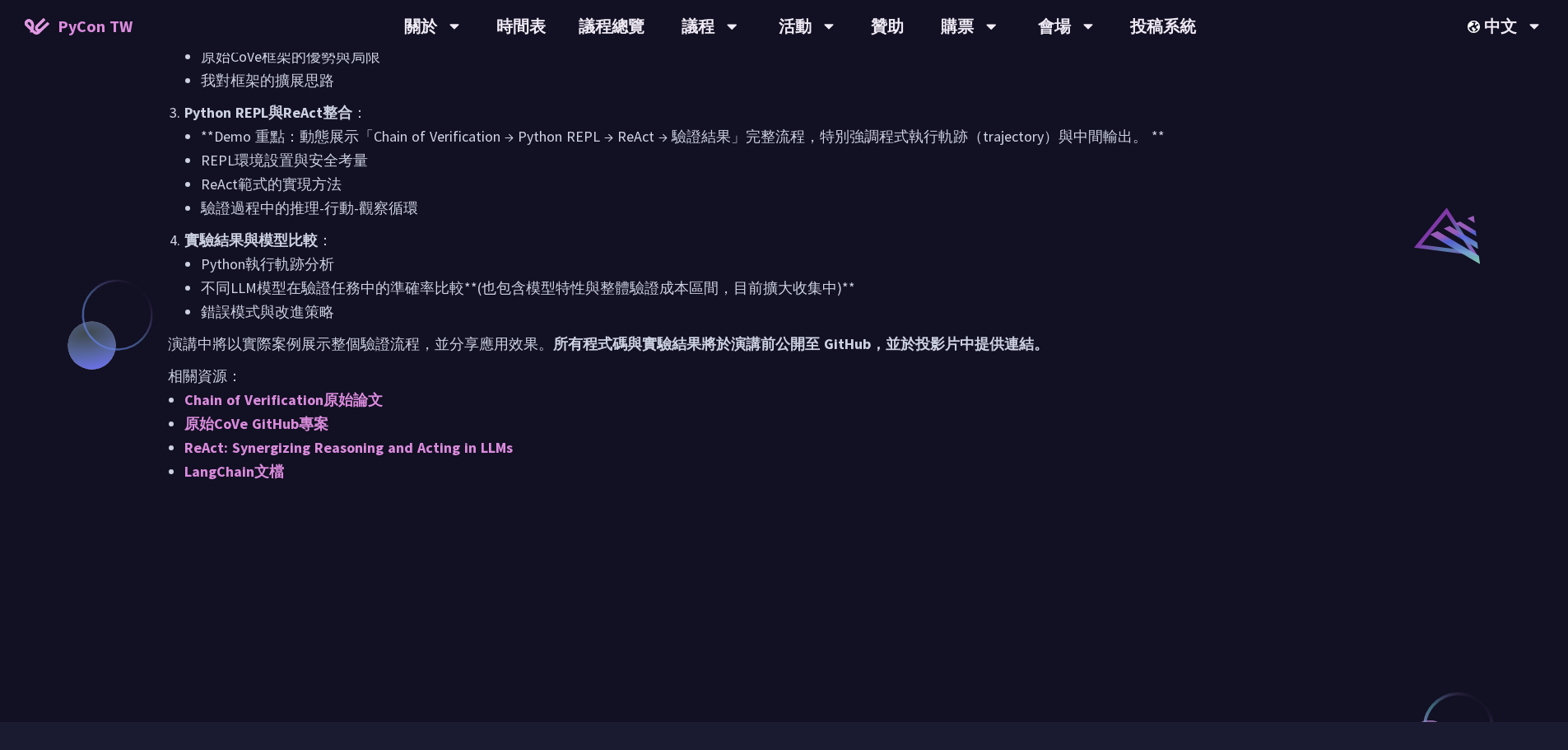
scroll to position [1235, 0]
